Goal: Transaction & Acquisition: Purchase product/service

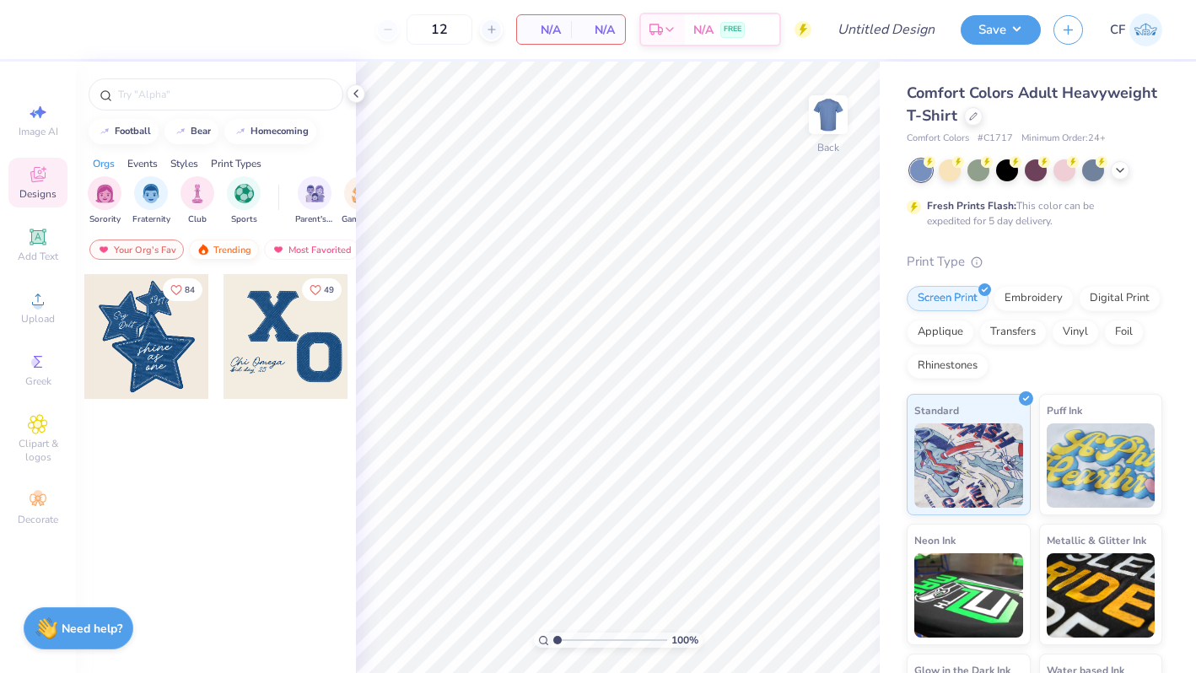
click at [219, 244] on div "Trending" at bounding box center [224, 250] width 70 height 20
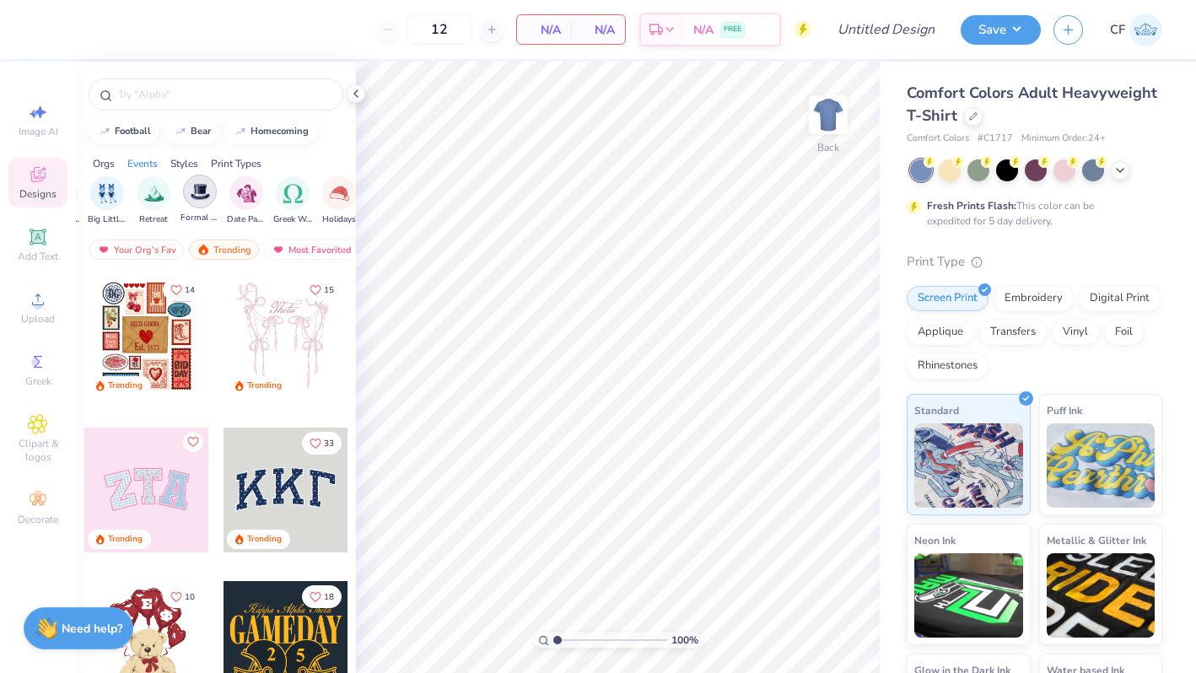
scroll to position [0, 456]
click at [224, 202] on div "filter for Date Parties & Socials" at bounding box center [230, 192] width 34 height 34
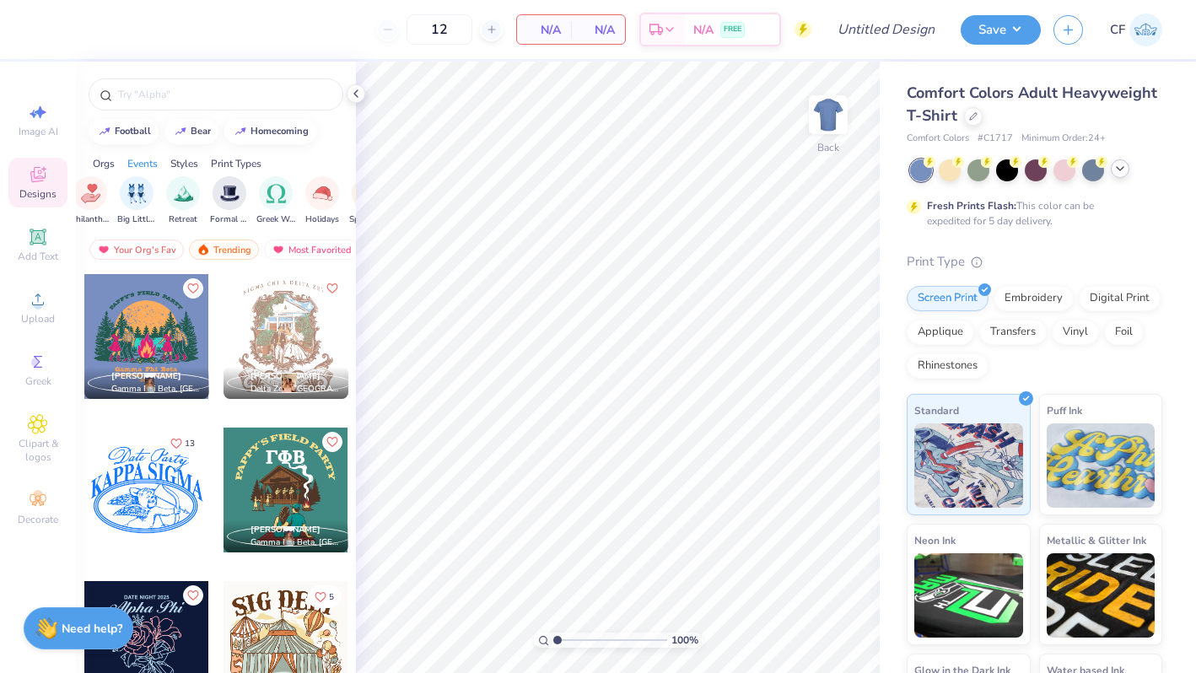
click at [1126, 170] on icon at bounding box center [1119, 168] width 13 height 13
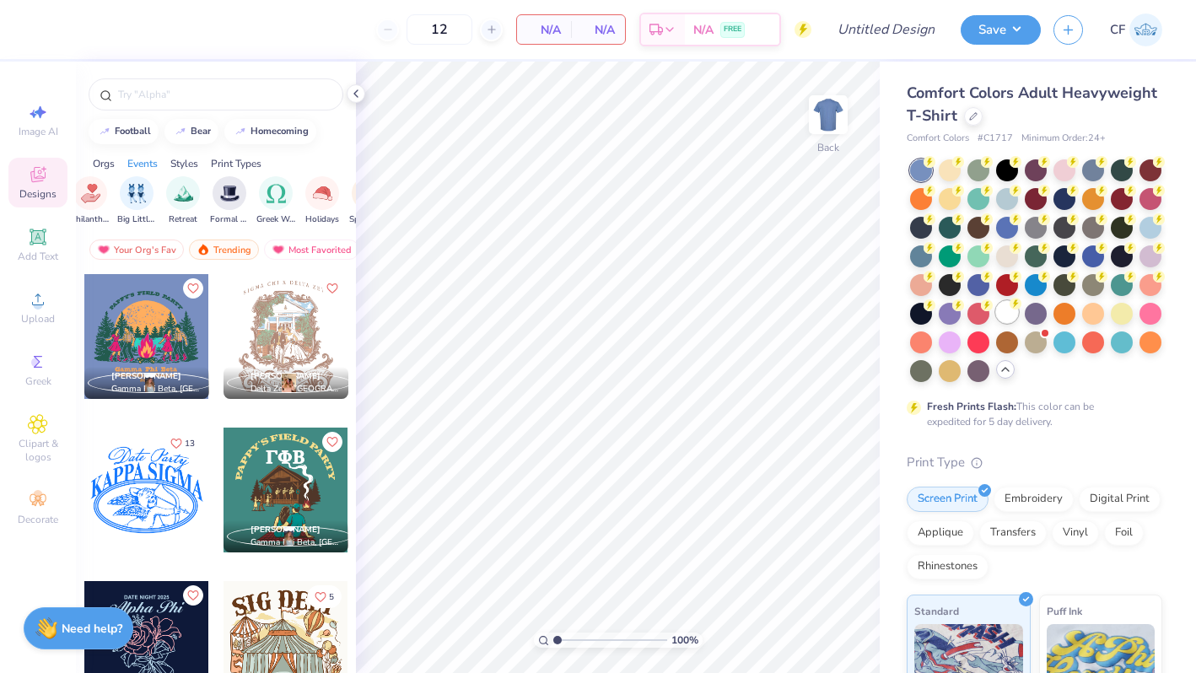
click at [1000, 321] on div at bounding box center [1007, 312] width 22 height 22
click at [838, 116] on img at bounding box center [828, 114] width 67 height 67
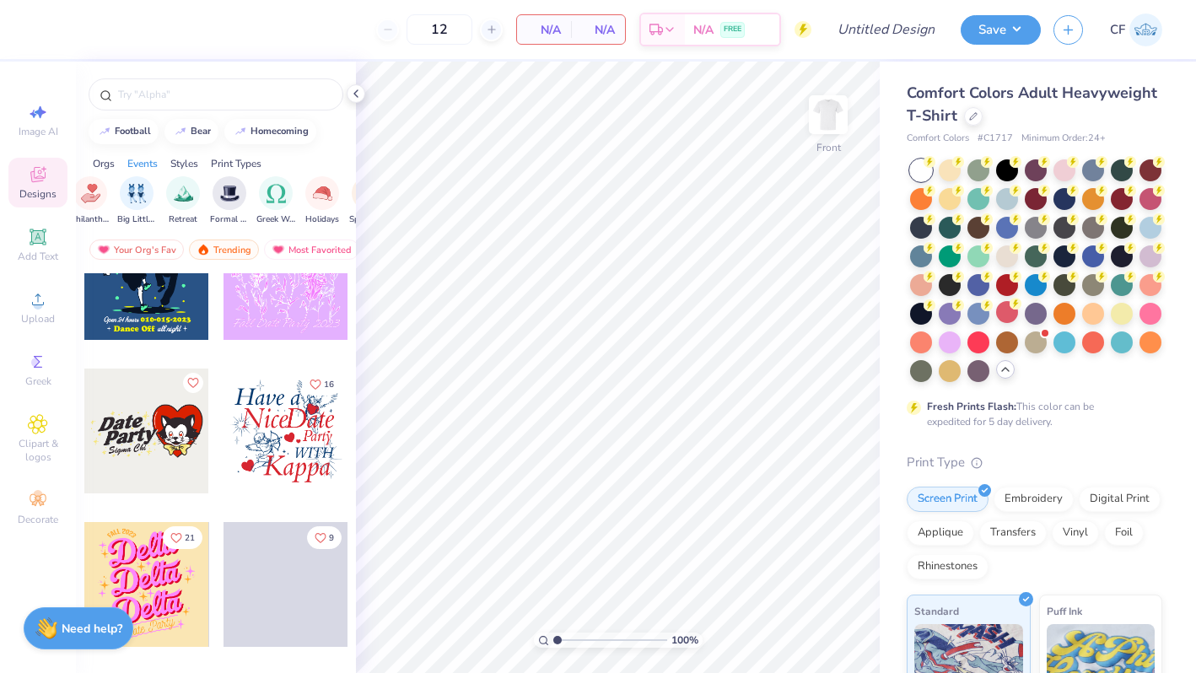
scroll to position [7130, 0]
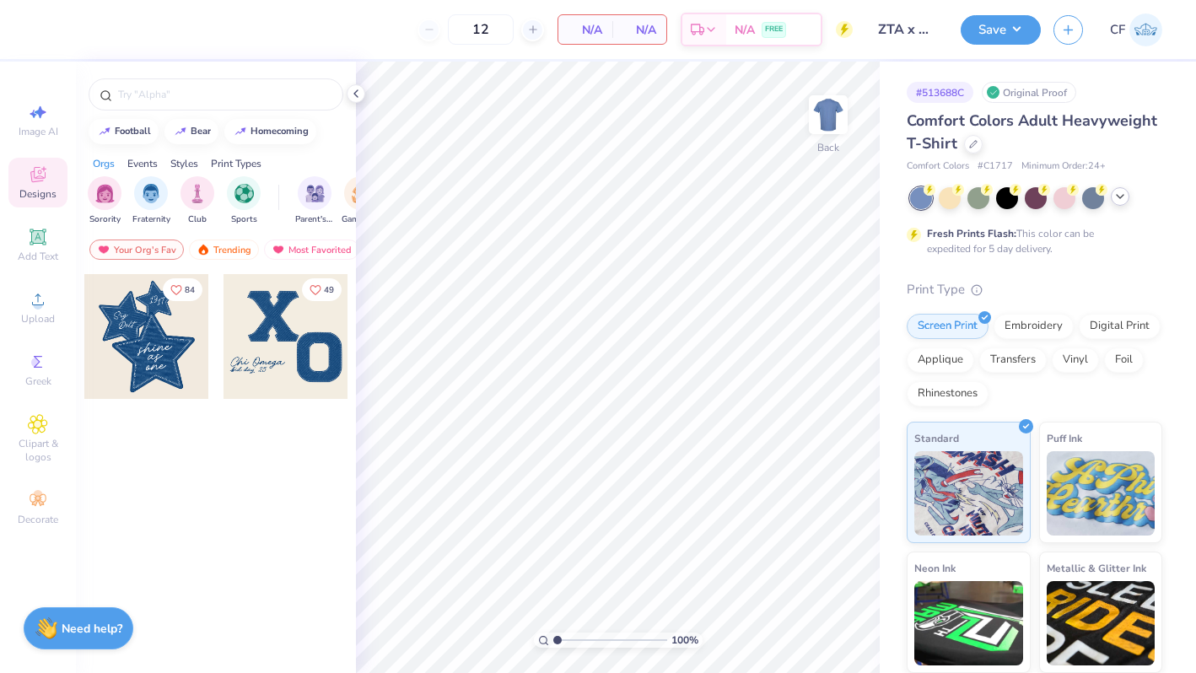
click at [1123, 199] on icon at bounding box center [1119, 196] width 13 height 13
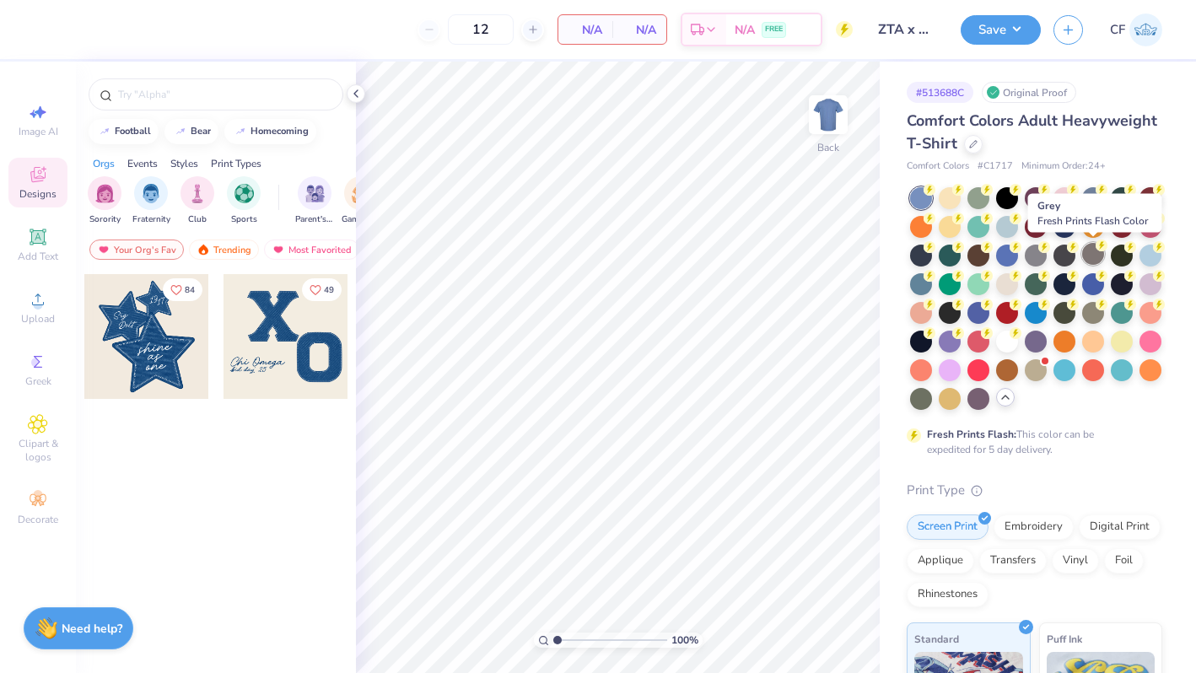
click at [1093, 254] on div at bounding box center [1093, 254] width 22 height 22
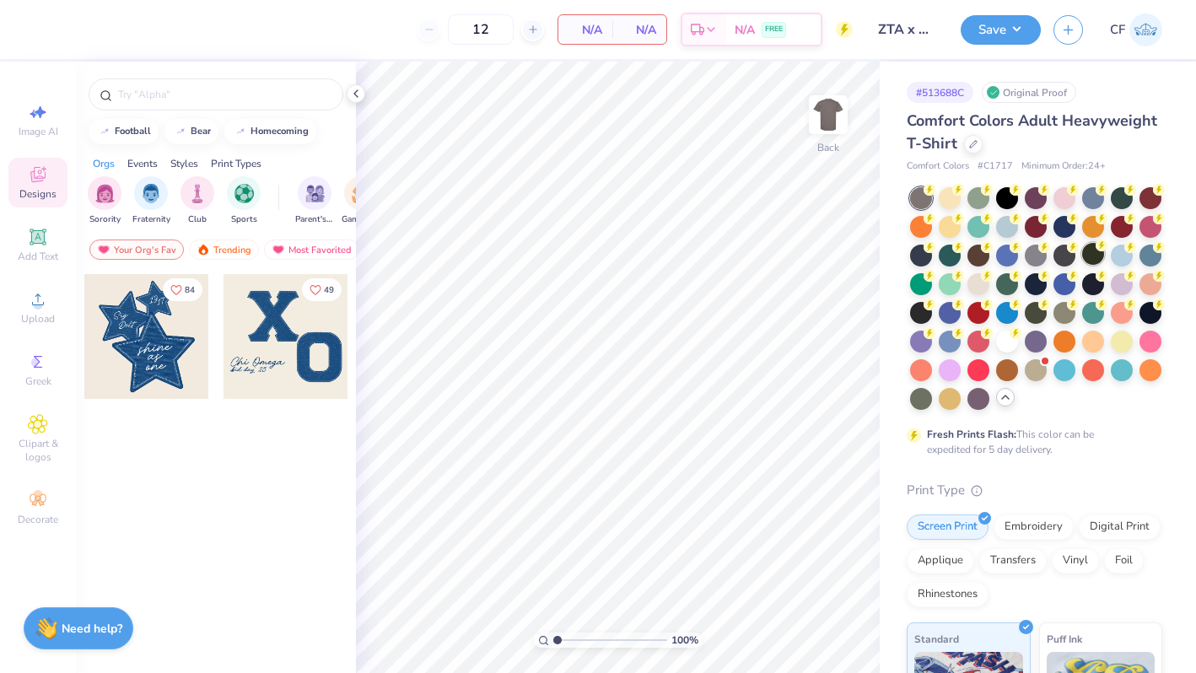
click at [1097, 256] on div at bounding box center [1093, 254] width 22 height 22
click at [1064, 256] on div at bounding box center [1065, 254] width 22 height 22
click at [215, 249] on div "Trending" at bounding box center [224, 250] width 70 height 20
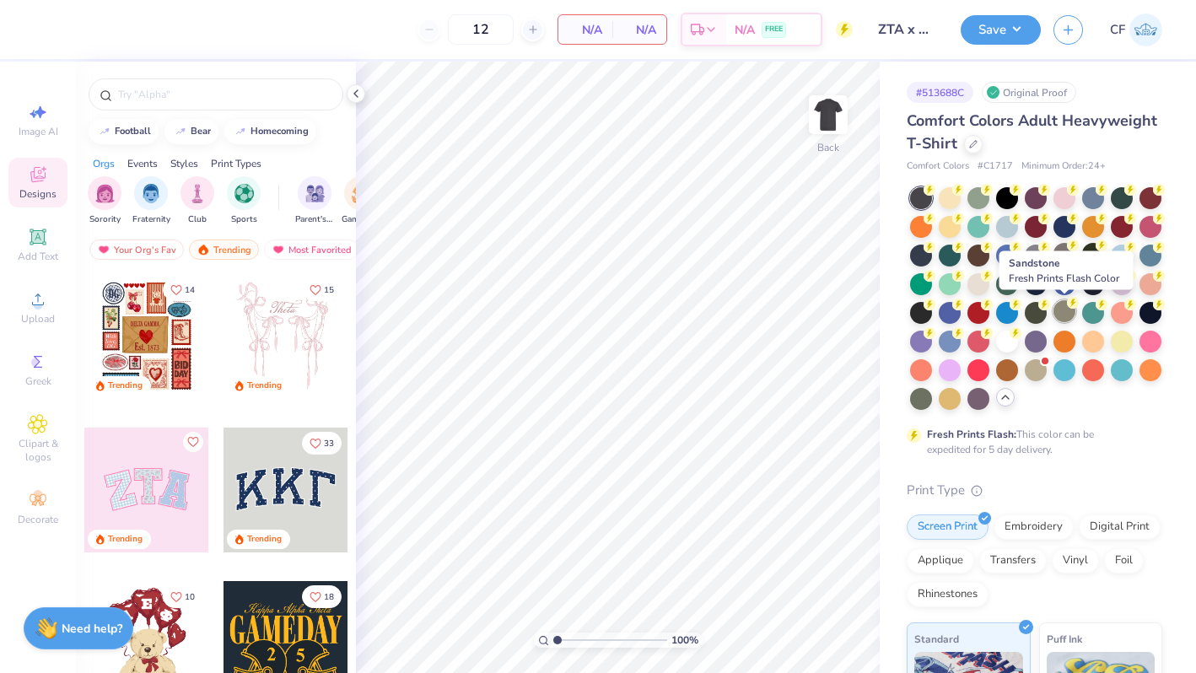
click at [1066, 315] on div at bounding box center [1065, 311] width 22 height 22
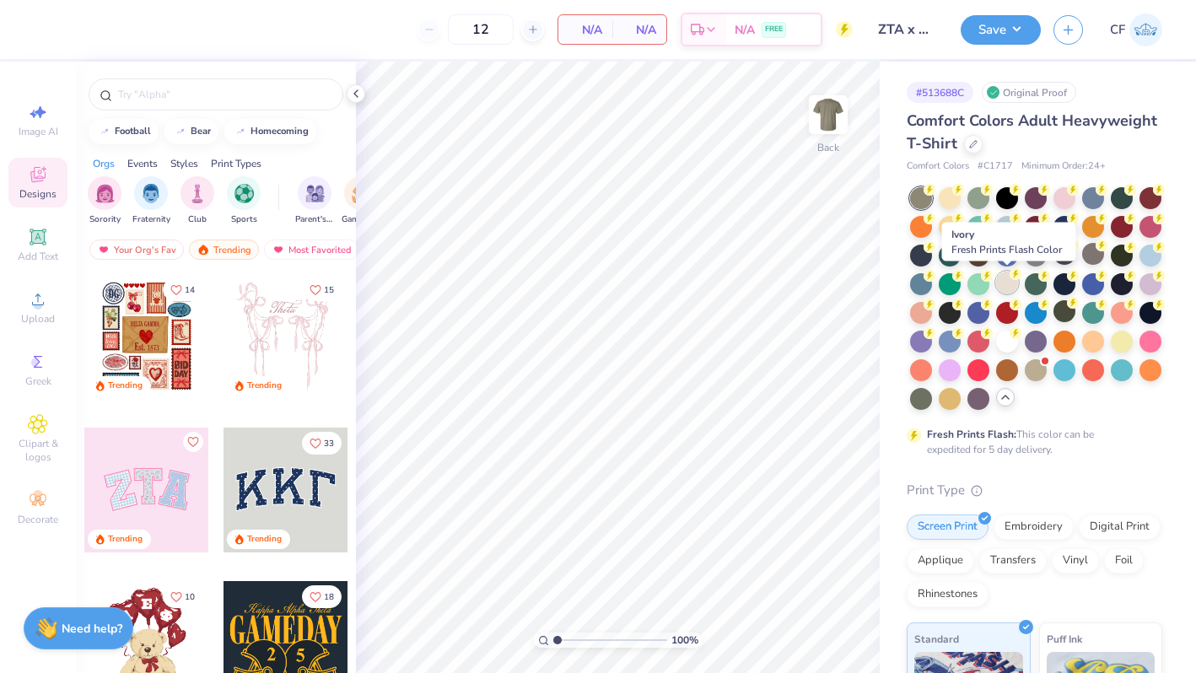
click at [1005, 279] on div at bounding box center [1007, 283] width 22 height 22
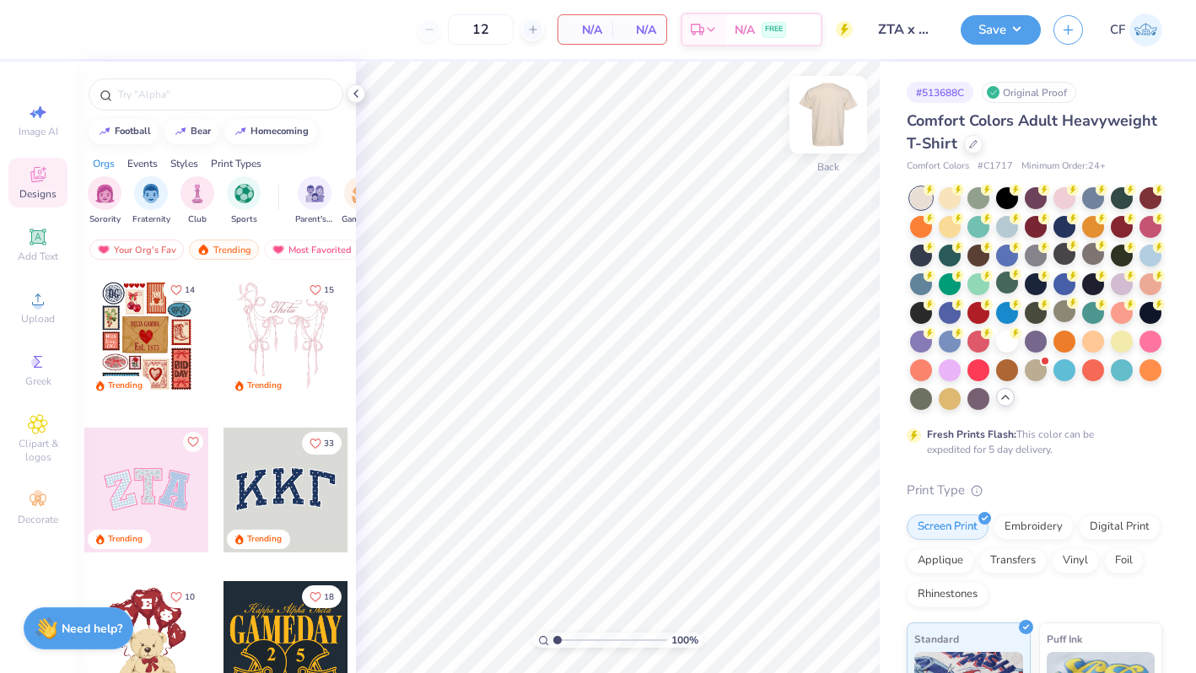
click at [830, 118] on img at bounding box center [828, 114] width 67 height 67
drag, startPoint x: 296, startPoint y: 197, endPoint x: 68, endPoint y: 181, distance: 228.3
click at [69, 183] on div "12 N/A Per Item N/A Total Est. Delivery N/A FREE Design Title ZTA x KA Date Par…" at bounding box center [598, 336] width 1196 height 673
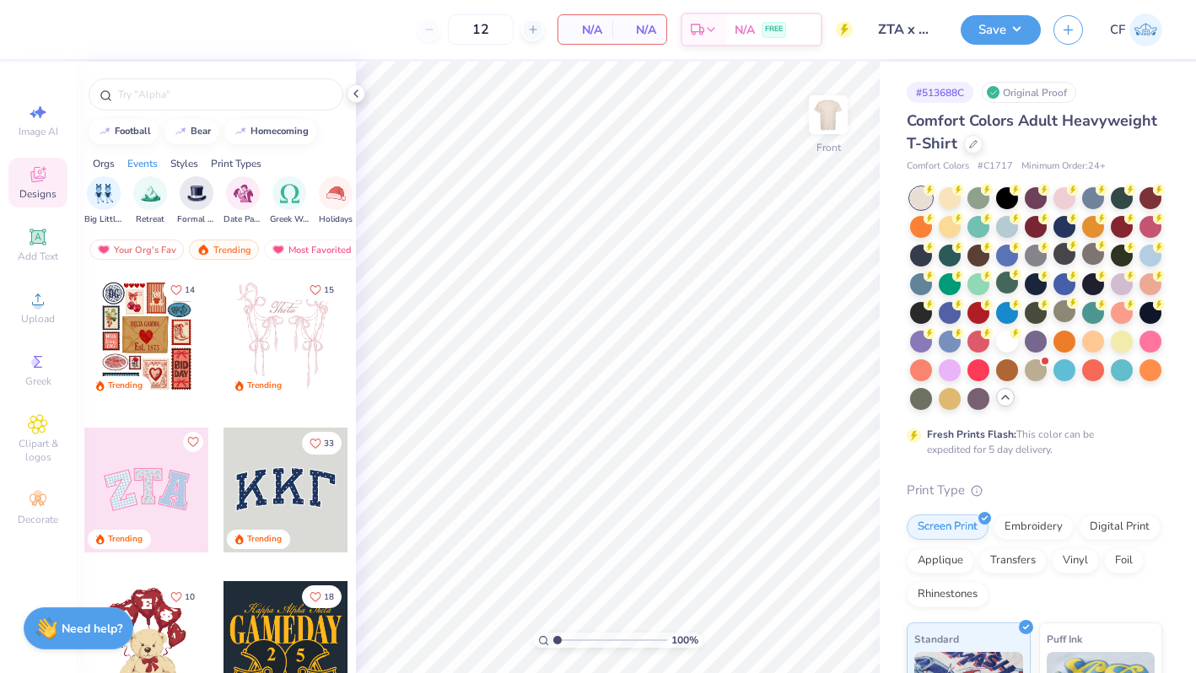
scroll to position [0, 490]
click at [193, 205] on div "filter for Date Parties & Socials" at bounding box center [196, 192] width 34 height 34
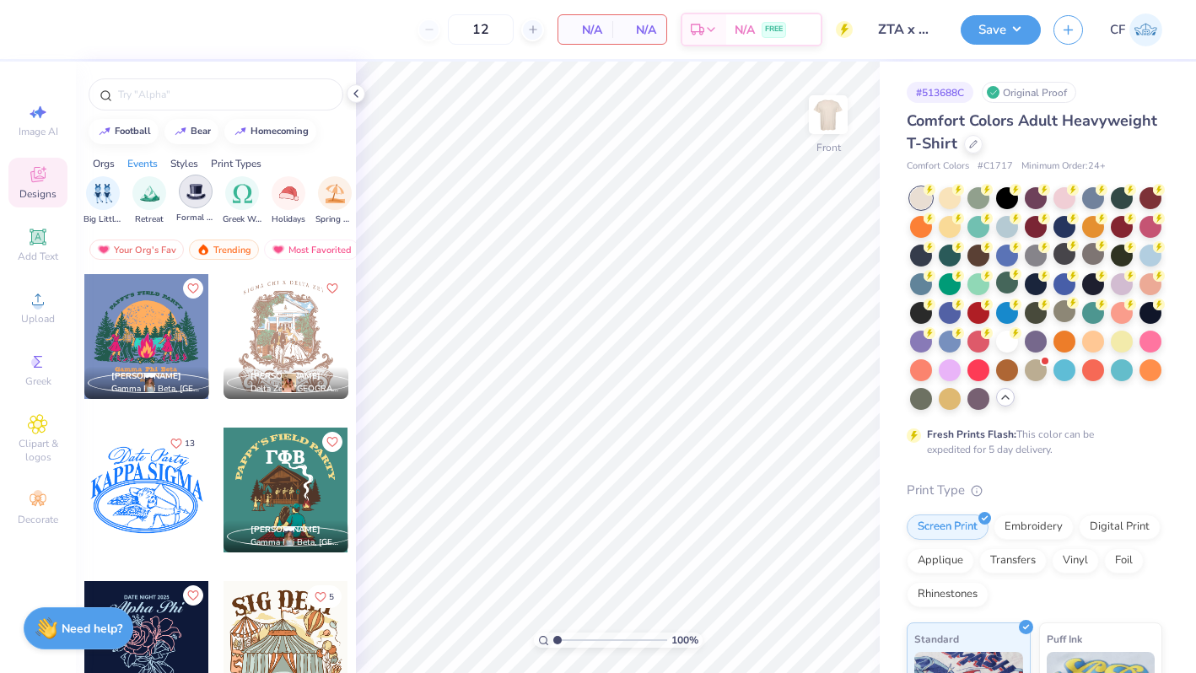
click at [197, 202] on div "filter for Formal & Semi" at bounding box center [196, 192] width 34 height 34
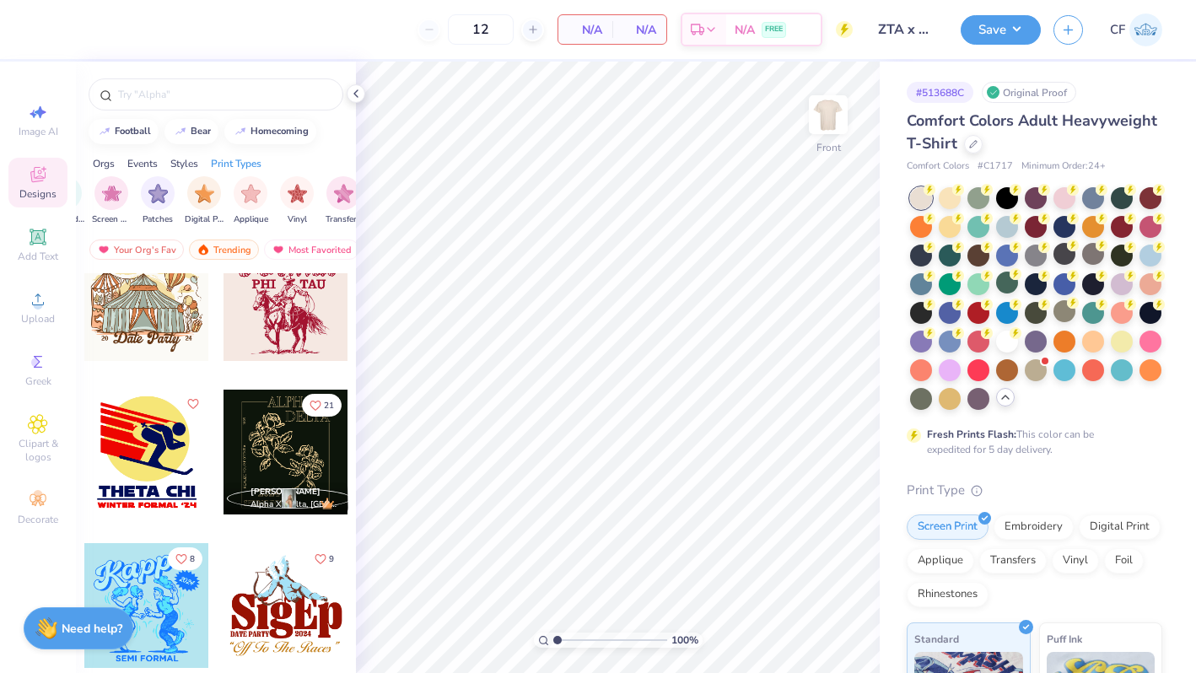
scroll to position [0, 1428]
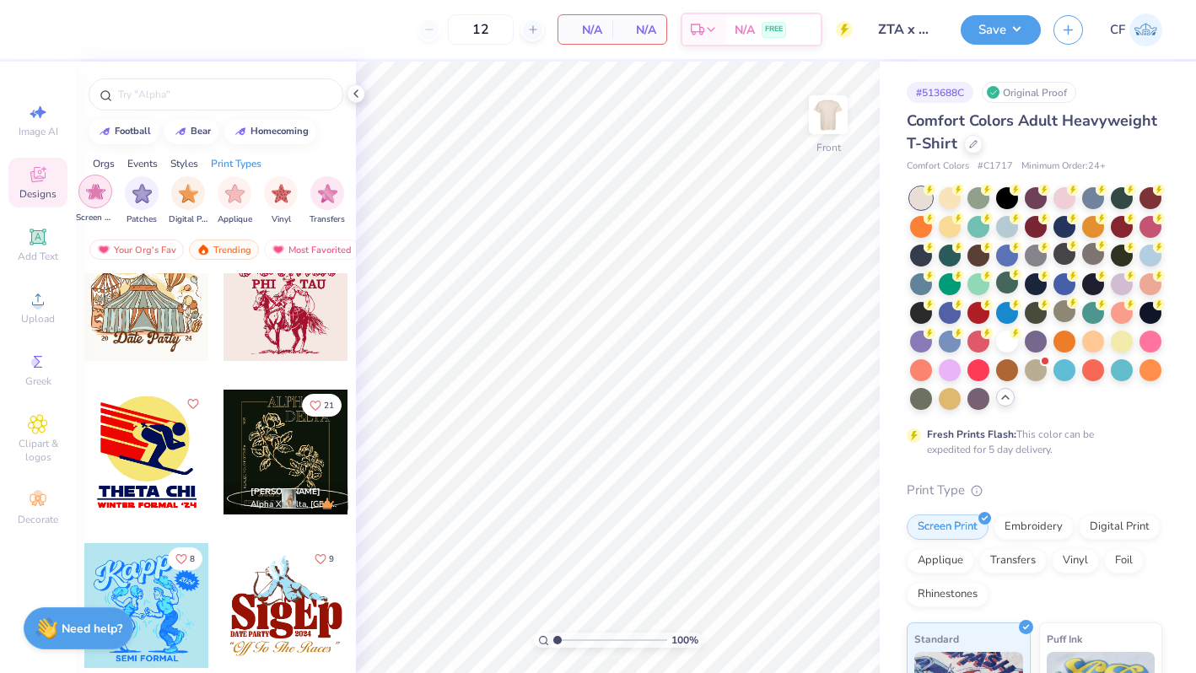
click at [91, 195] on img "filter for Screen Print" at bounding box center [95, 191] width 19 height 19
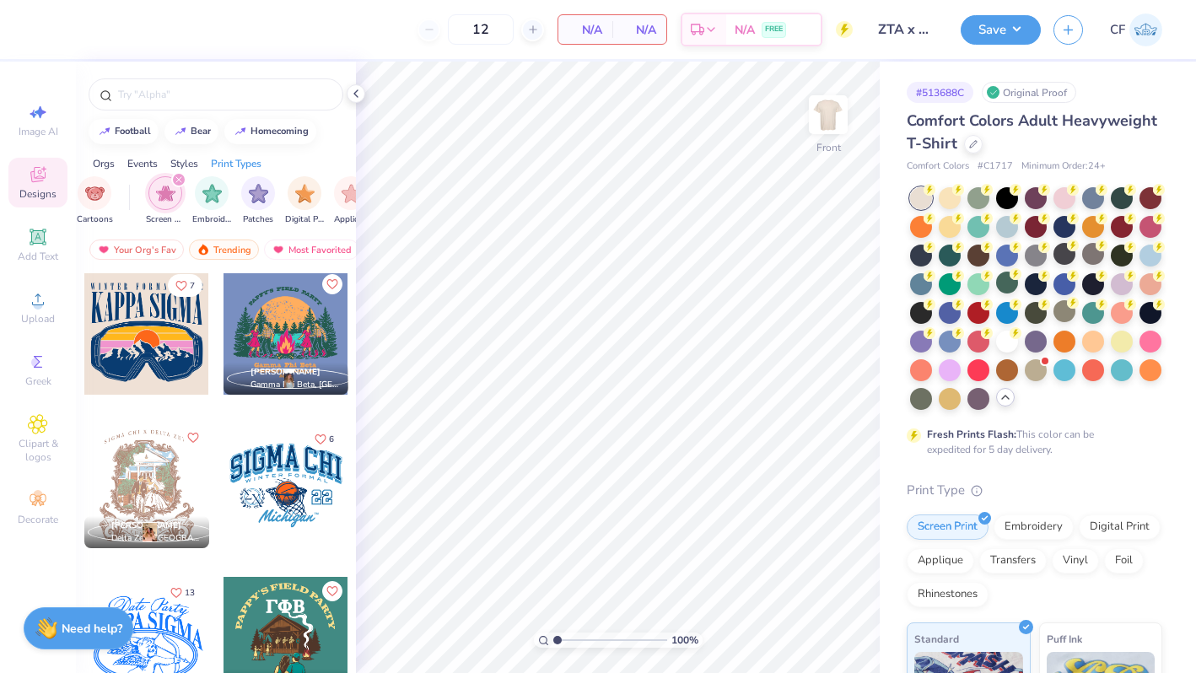
scroll to position [487, 0]
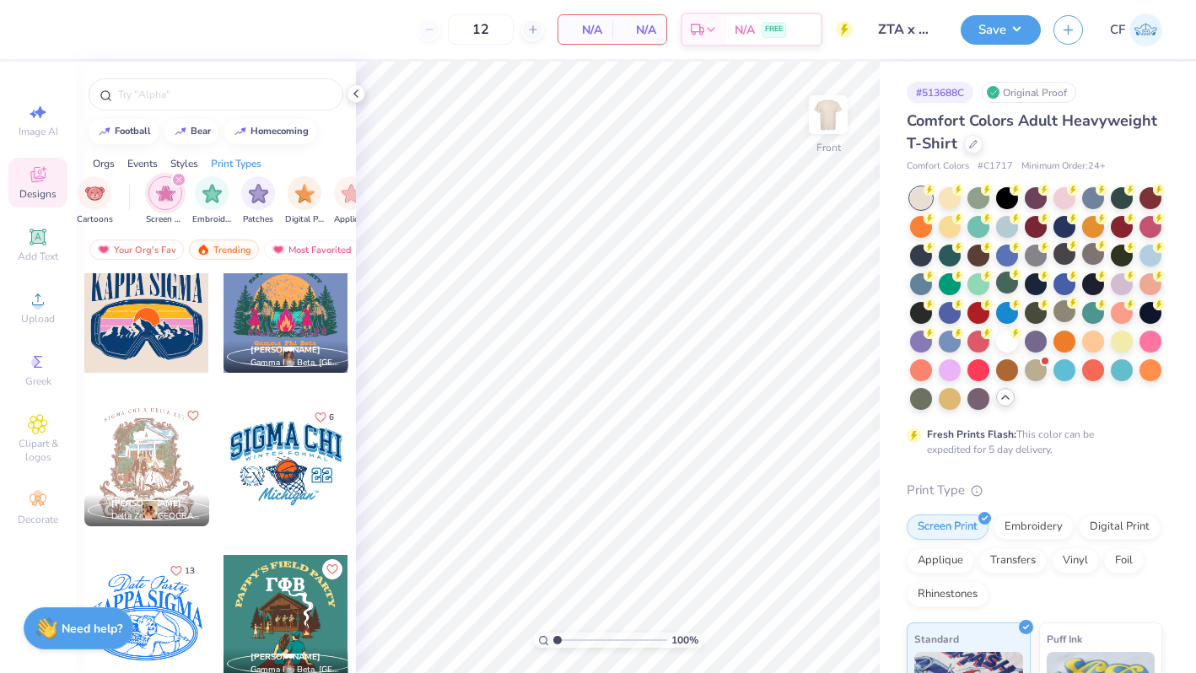
click at [165, 186] on img "filter for Screen Print" at bounding box center [165, 193] width 19 height 19
click at [323, 200] on img "filter for Formal & Semi" at bounding box center [314, 193] width 19 height 19
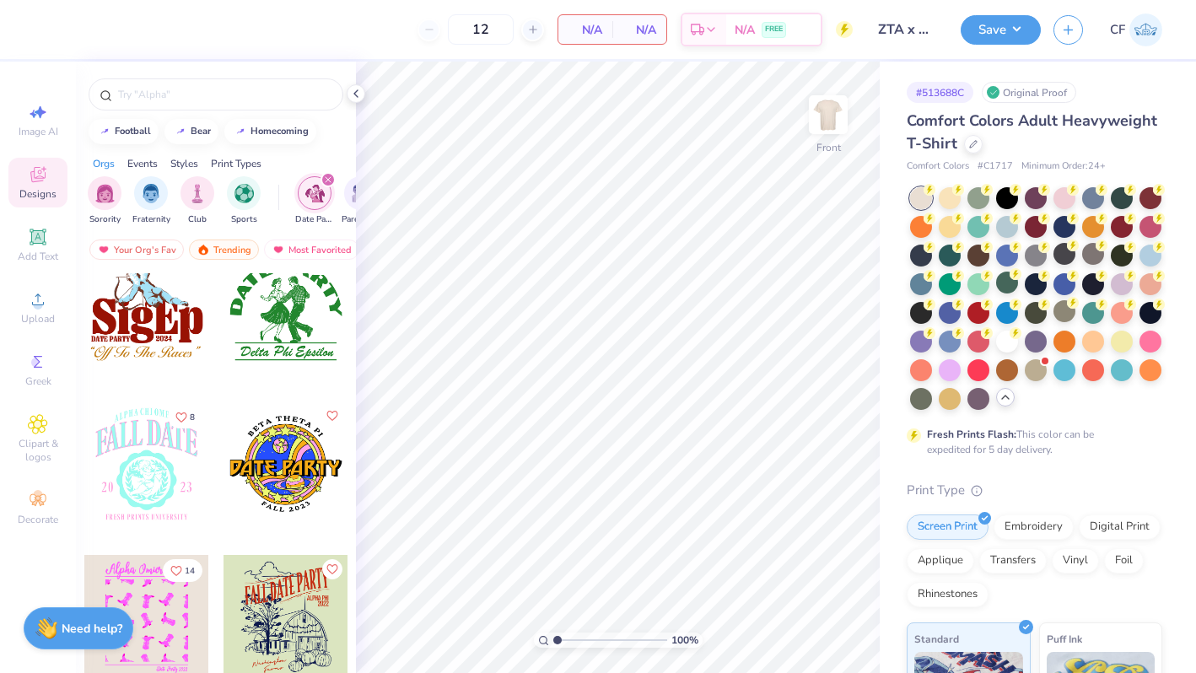
click at [323, 200] on img "filter for Date Parties & Socials" at bounding box center [314, 193] width 19 height 19
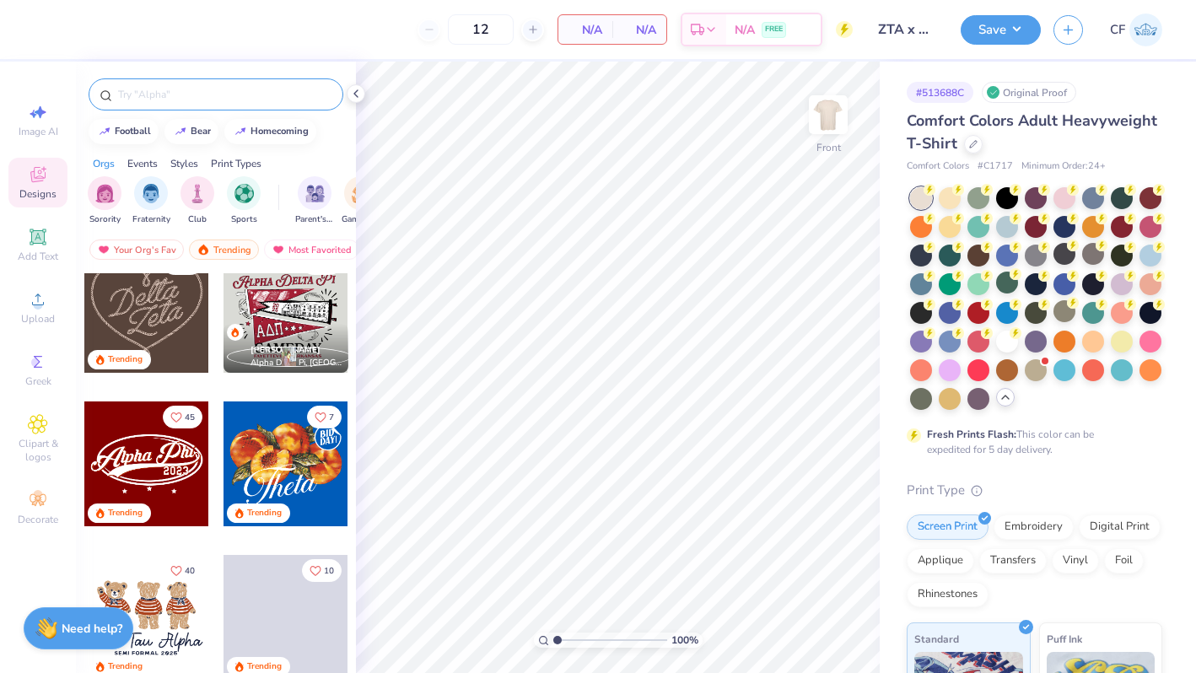
click at [251, 90] on input "text" at bounding box center [224, 94] width 216 height 17
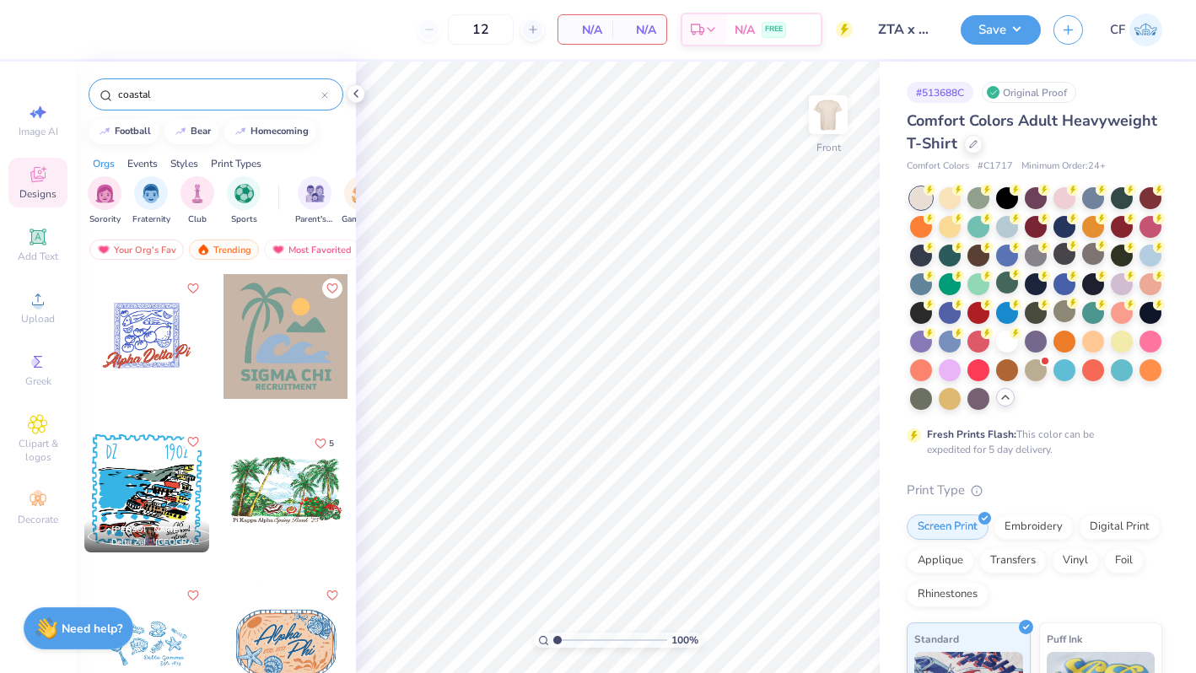
type input "coastal"
